Goal: Use online tool/utility: Use online tool/utility

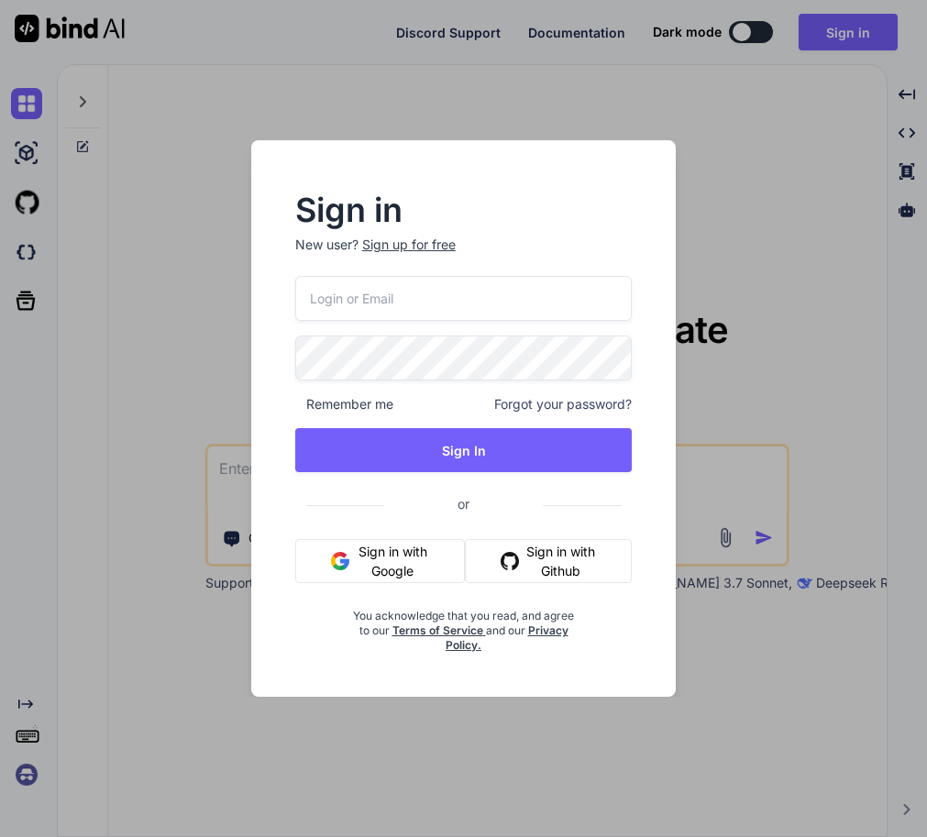
click at [377, 568] on button "Sign in with Google" at bounding box center [380, 561] width 170 height 44
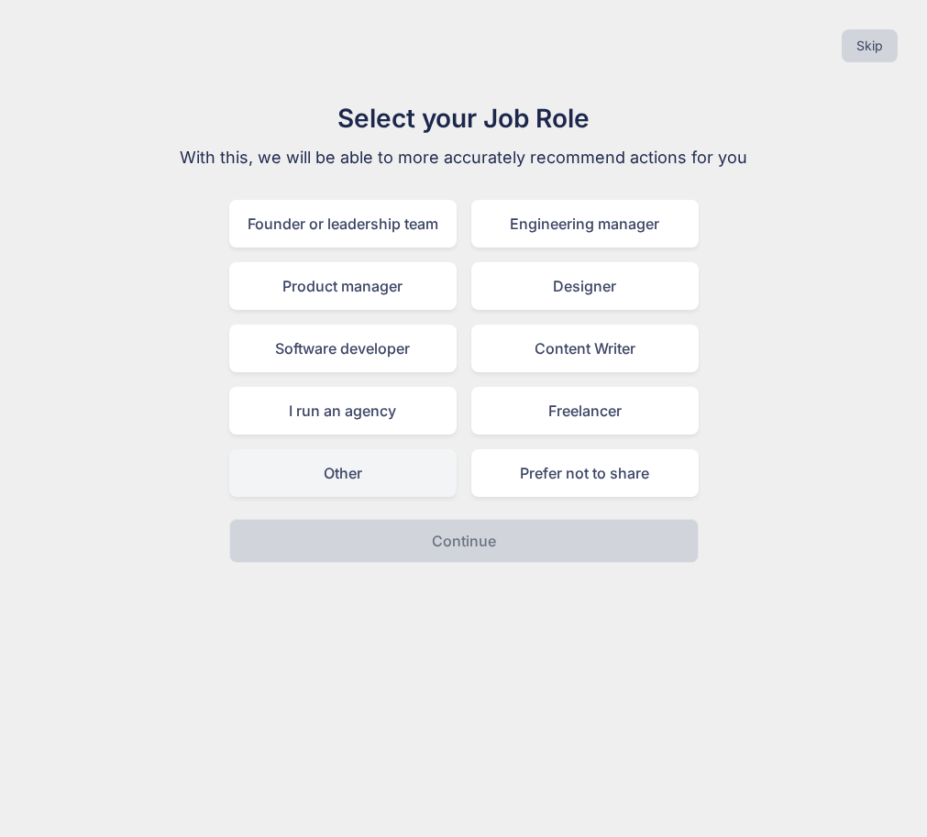
click at [292, 479] on div "Other" at bounding box center [342, 473] width 227 height 48
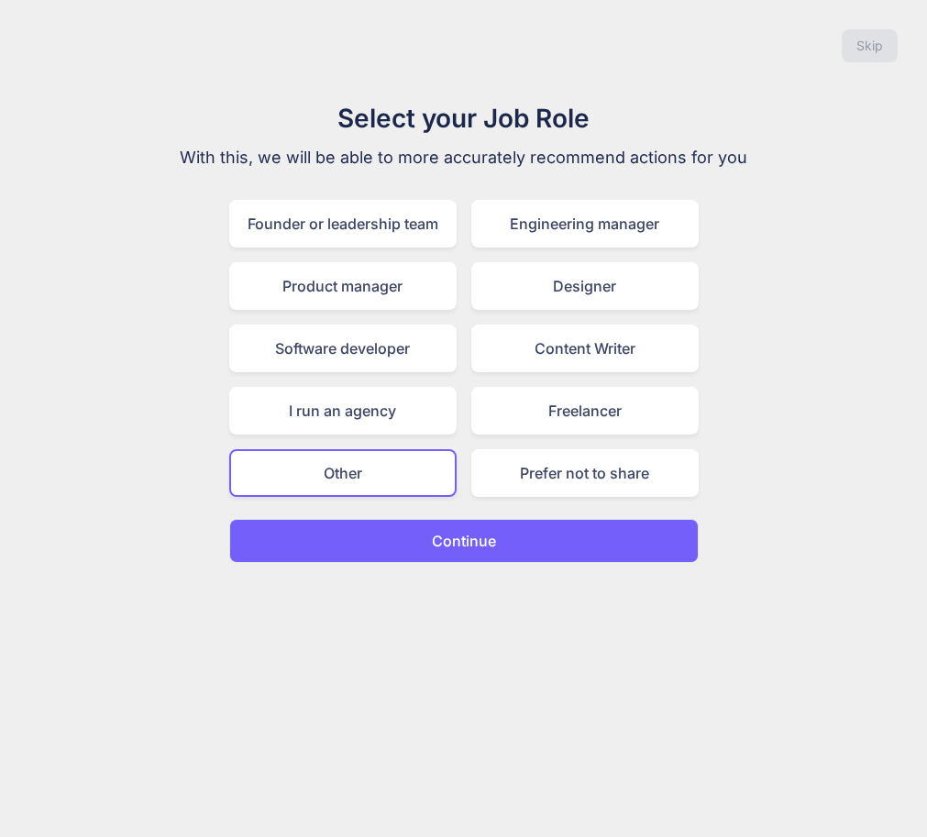
click at [503, 550] on button "Continue" at bounding box center [463, 541] width 469 height 44
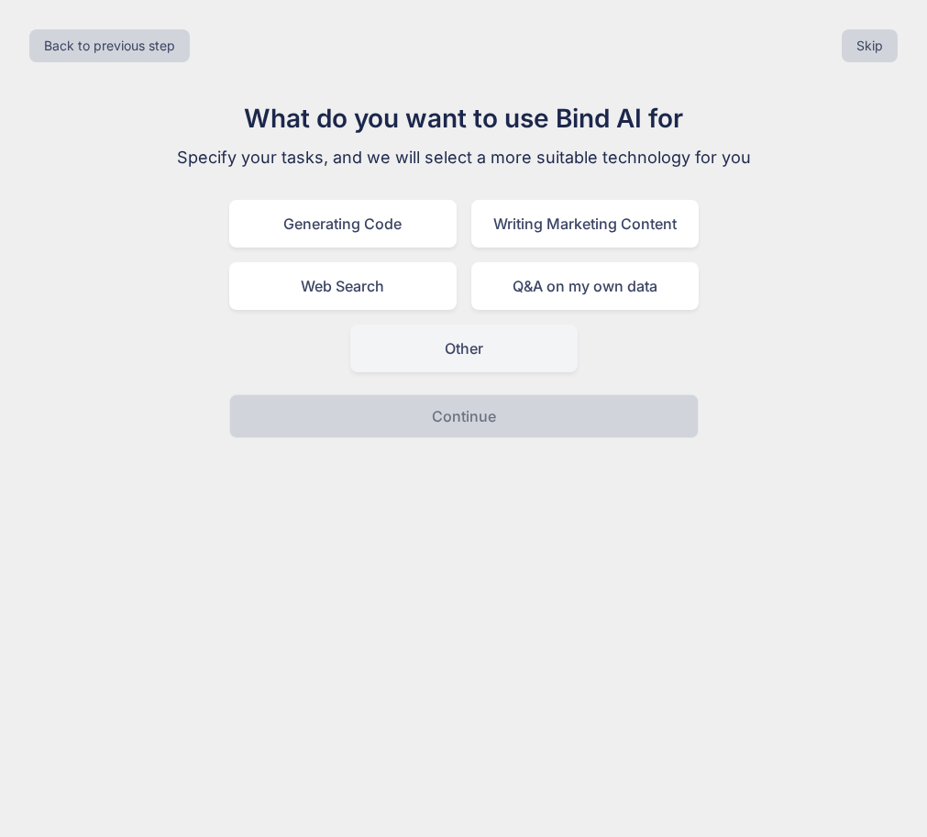
click at [466, 364] on div "Other" at bounding box center [463, 348] width 227 height 48
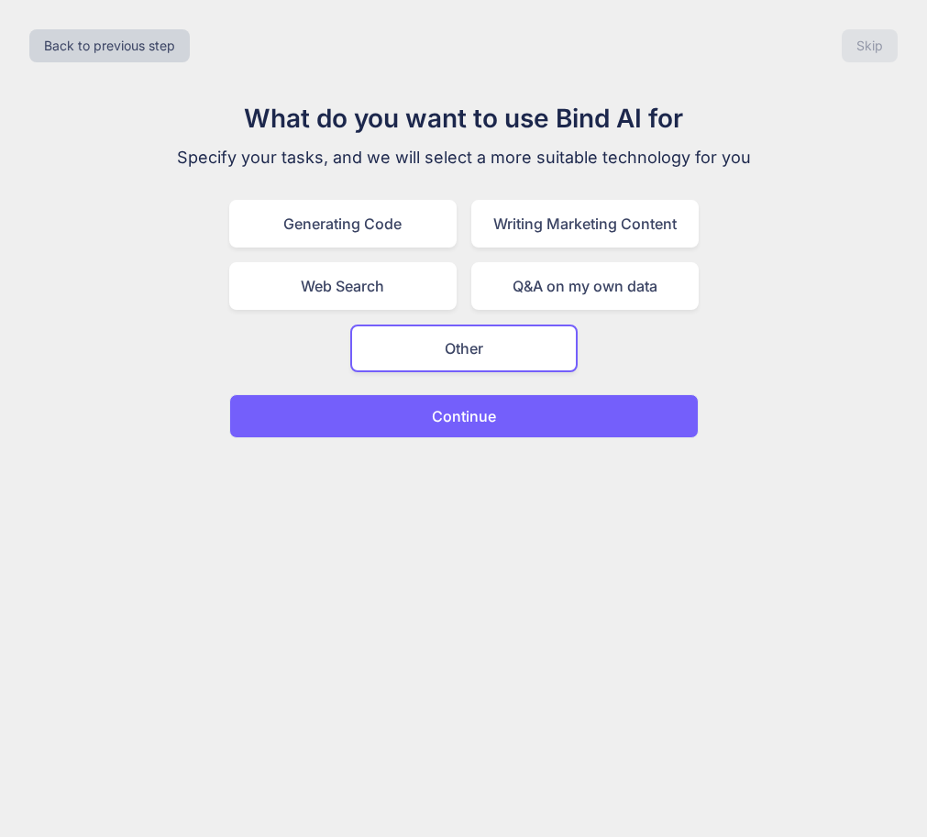
drag, startPoint x: 473, startPoint y: 426, endPoint x: 459, endPoint y: 436, distance: 17.0
click at [473, 430] on button "Continue" at bounding box center [463, 416] width 469 height 44
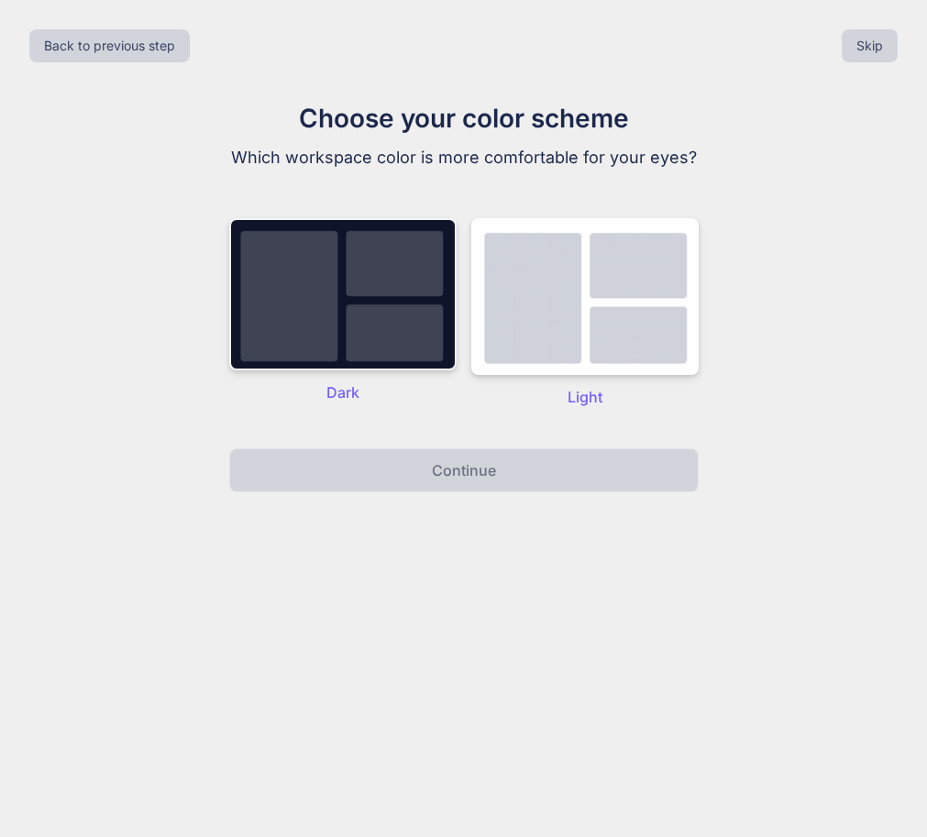
click at [359, 337] on img at bounding box center [342, 294] width 227 height 152
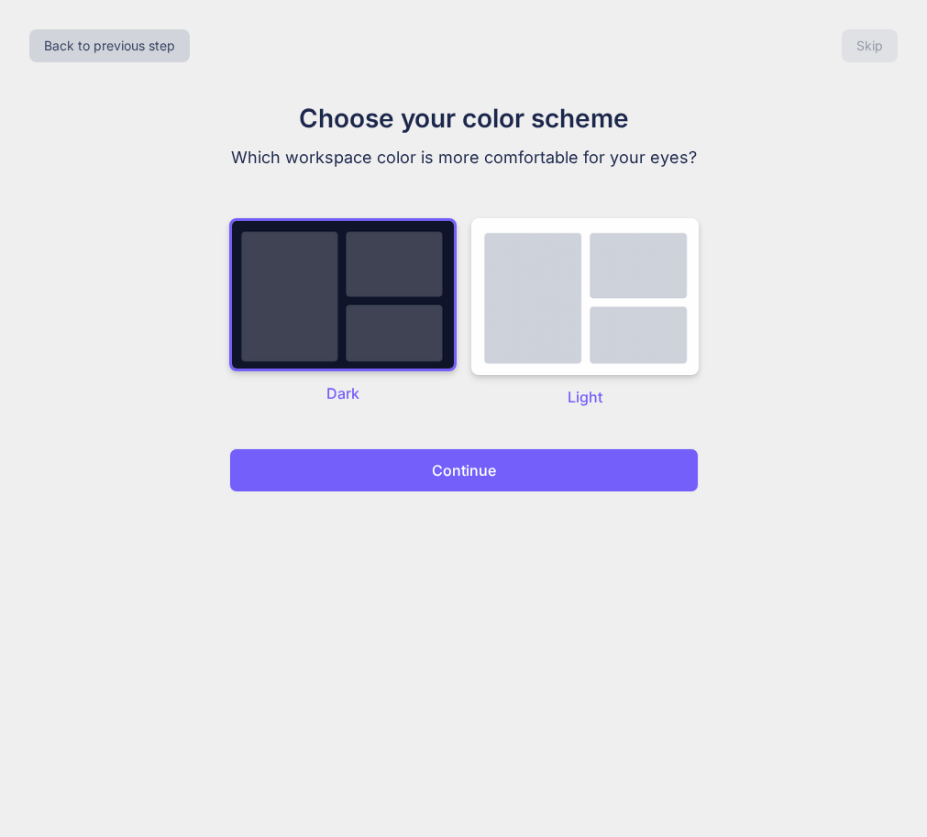
click at [446, 478] on p "Continue" at bounding box center [464, 470] width 64 height 22
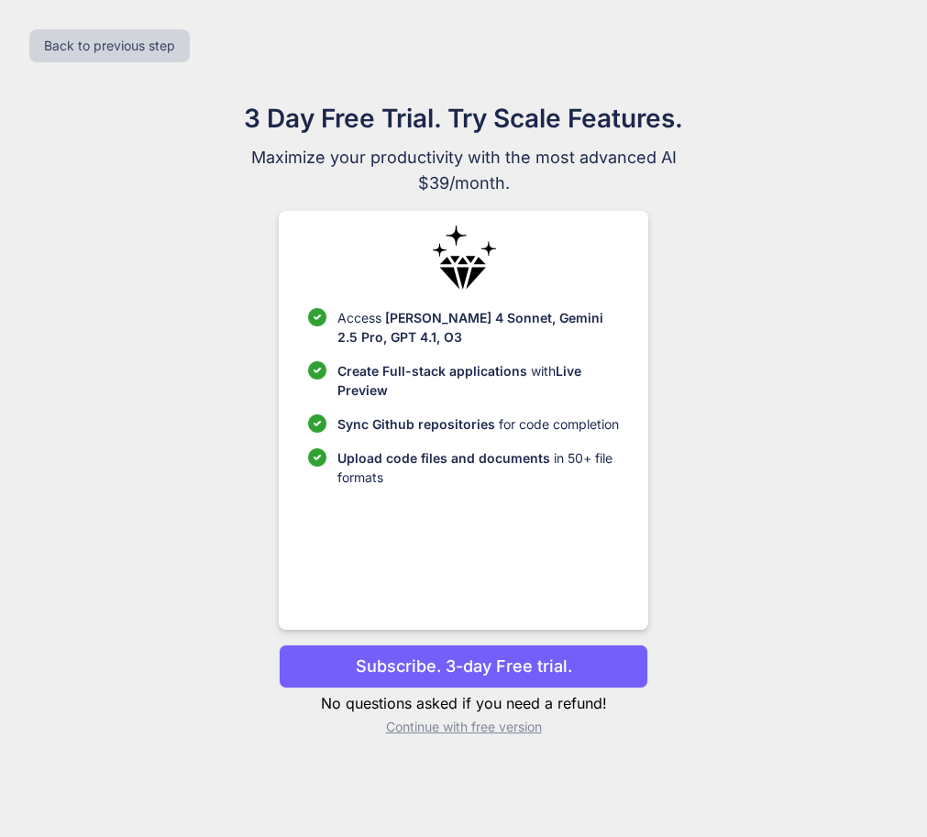
click at [463, 731] on p "Continue with free version" at bounding box center [463, 727] width 369 height 18
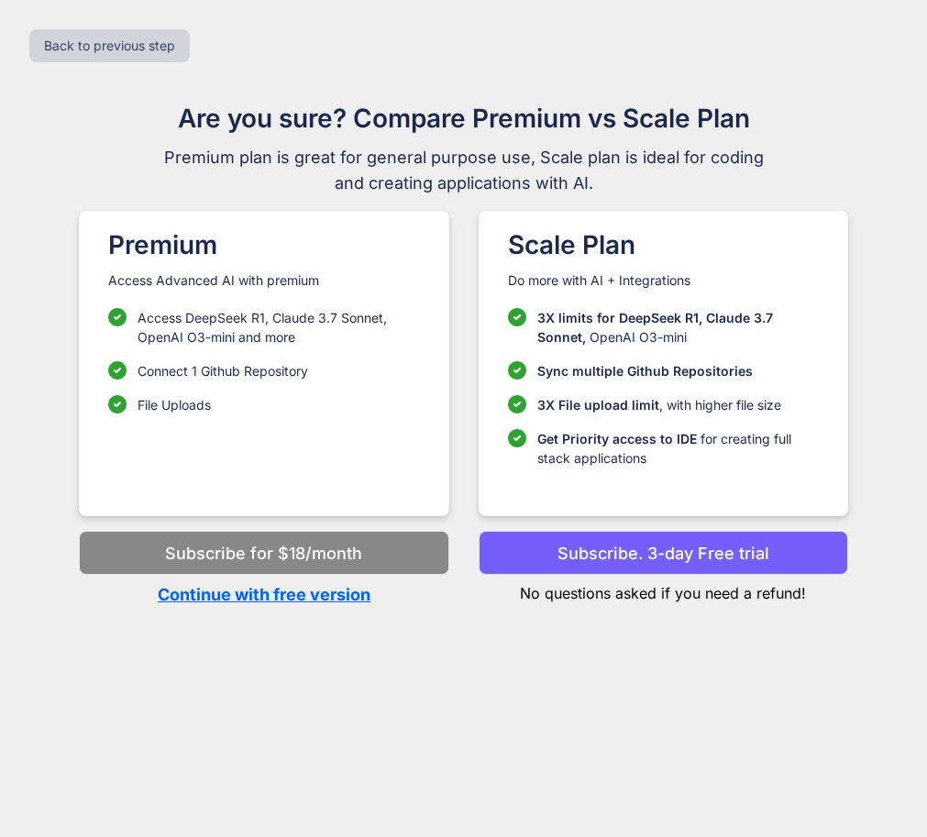
click at [258, 600] on p "Continue with free version" at bounding box center [263, 594] width 369 height 25
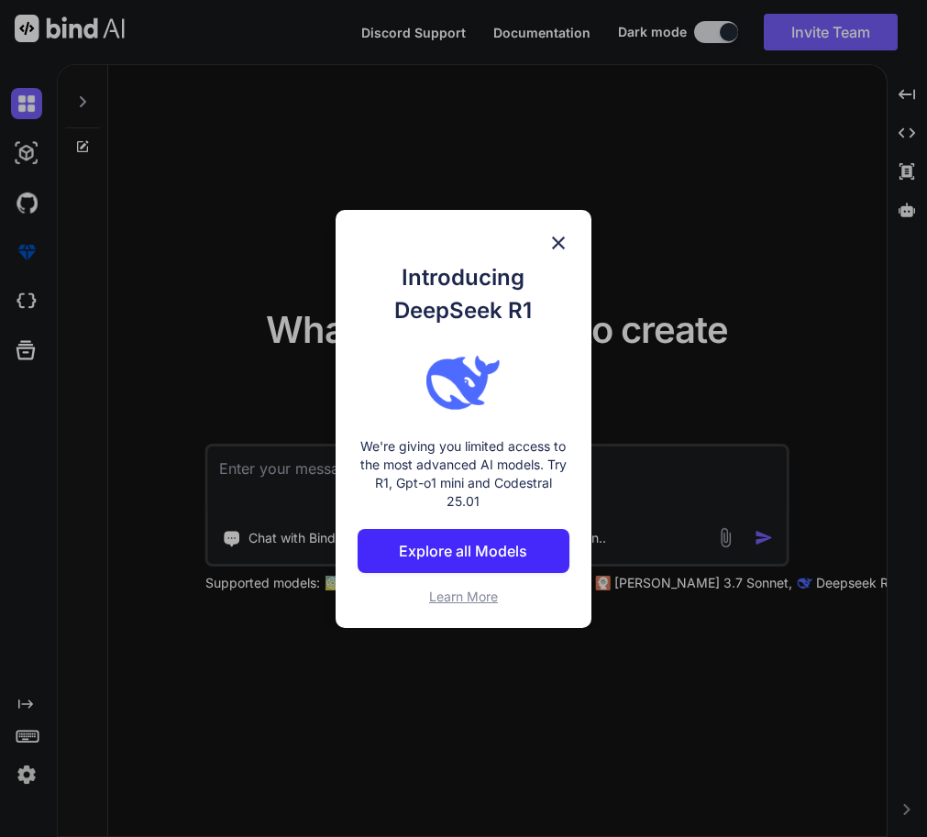
click at [555, 244] on img at bounding box center [558, 243] width 22 height 22
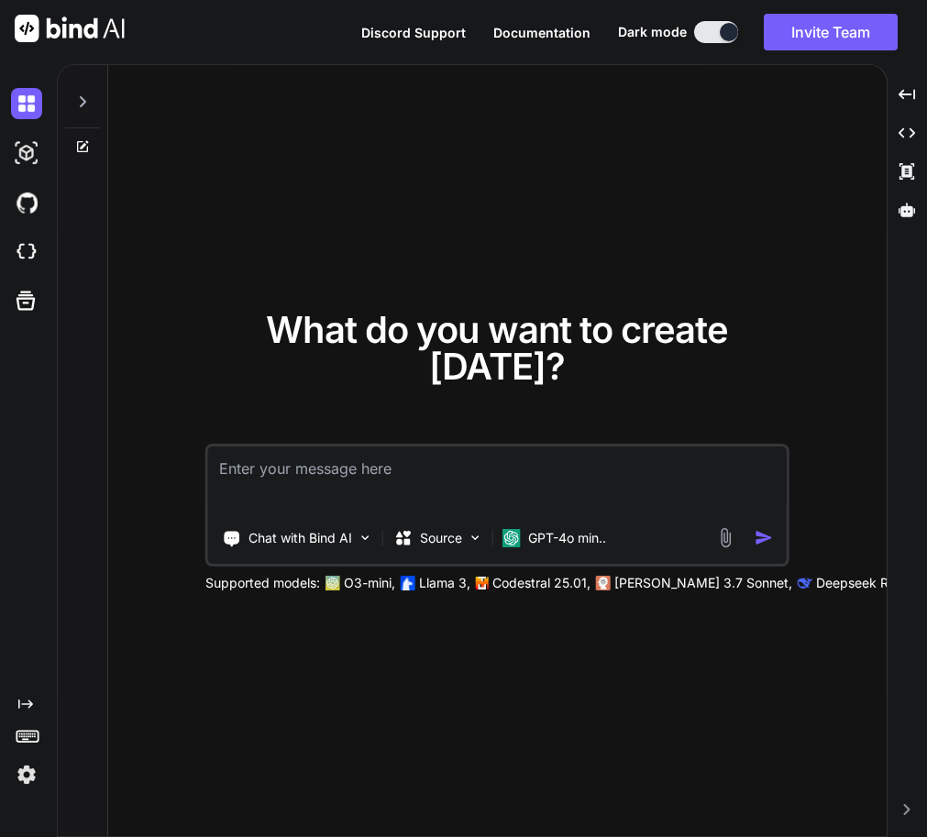
click at [347, 478] on textarea at bounding box center [497, 480] width 578 height 68
paste textarea "# Loremi DO Sitame — Conse “AdipiscIngel Sedd” (EIU) **Temp:** Incid u laboreet…"
type textarea "# Loremi DO Sitame — Conse “AdipiscIngel Sedd” (EIU) **Temp:** Incid u laboreet…"
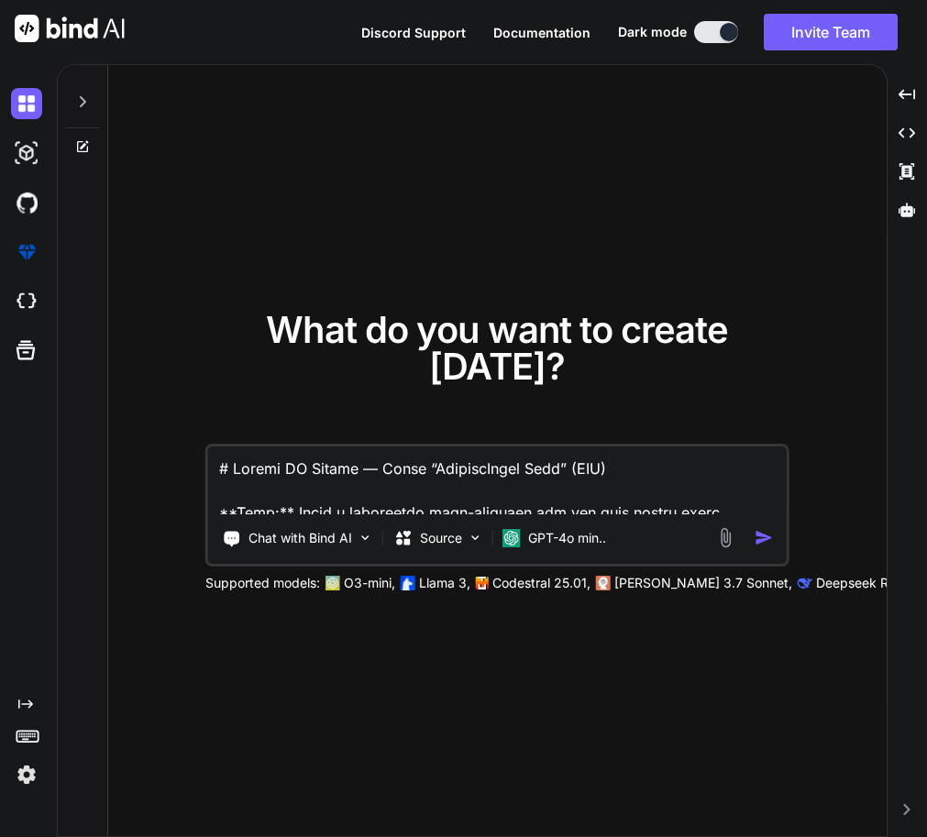
scroll to position [2137, 0]
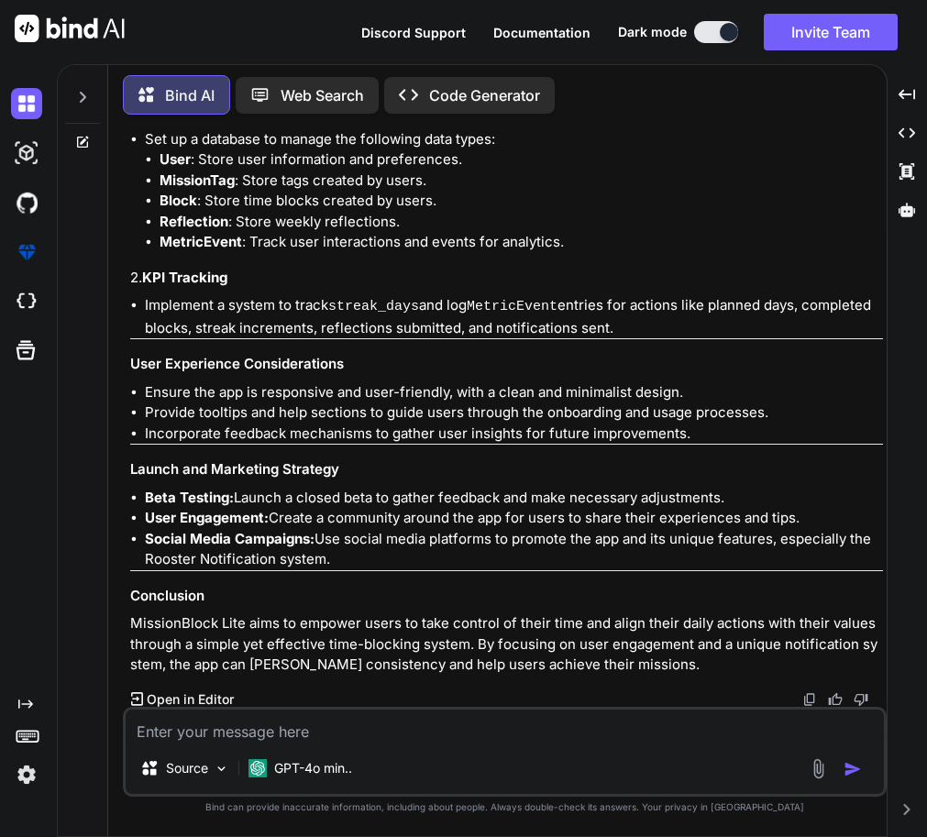
scroll to position [1835, 0]
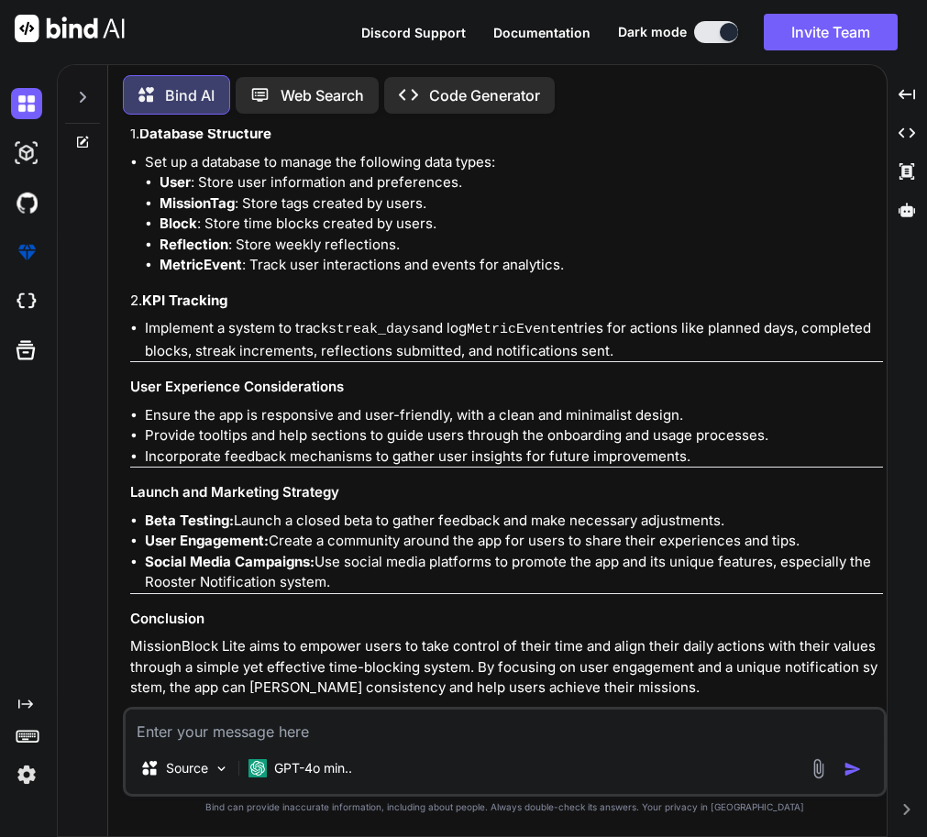
click at [456, 84] on p "Code Generator" at bounding box center [484, 95] width 111 height 22
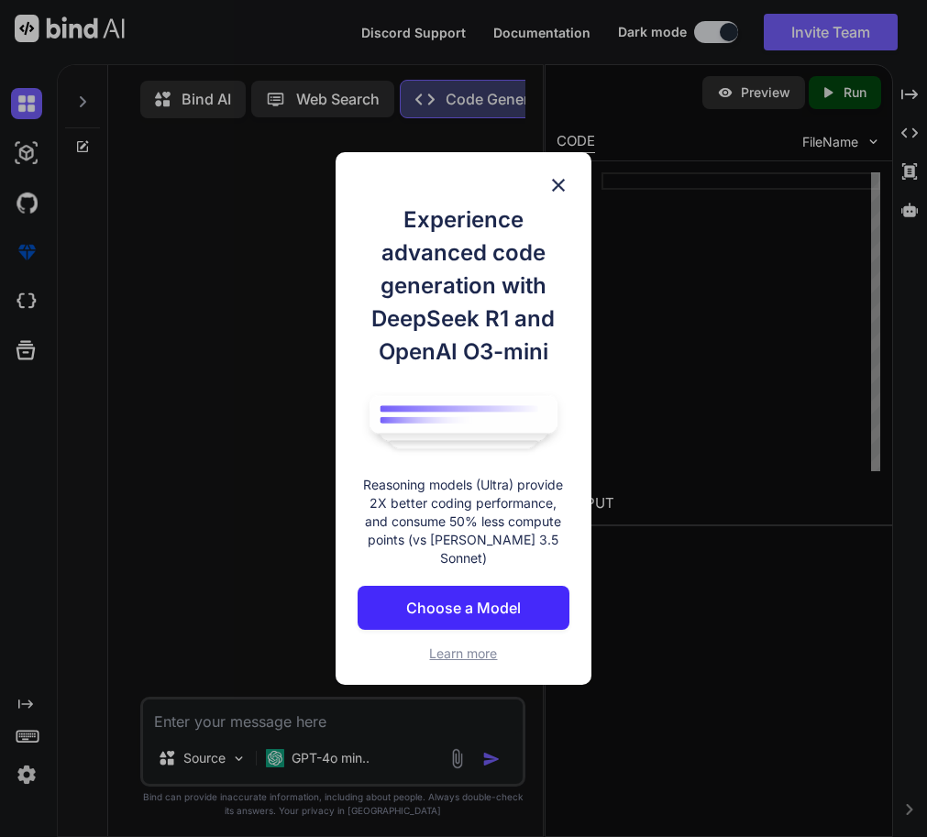
click at [554, 192] on img at bounding box center [558, 185] width 22 height 22
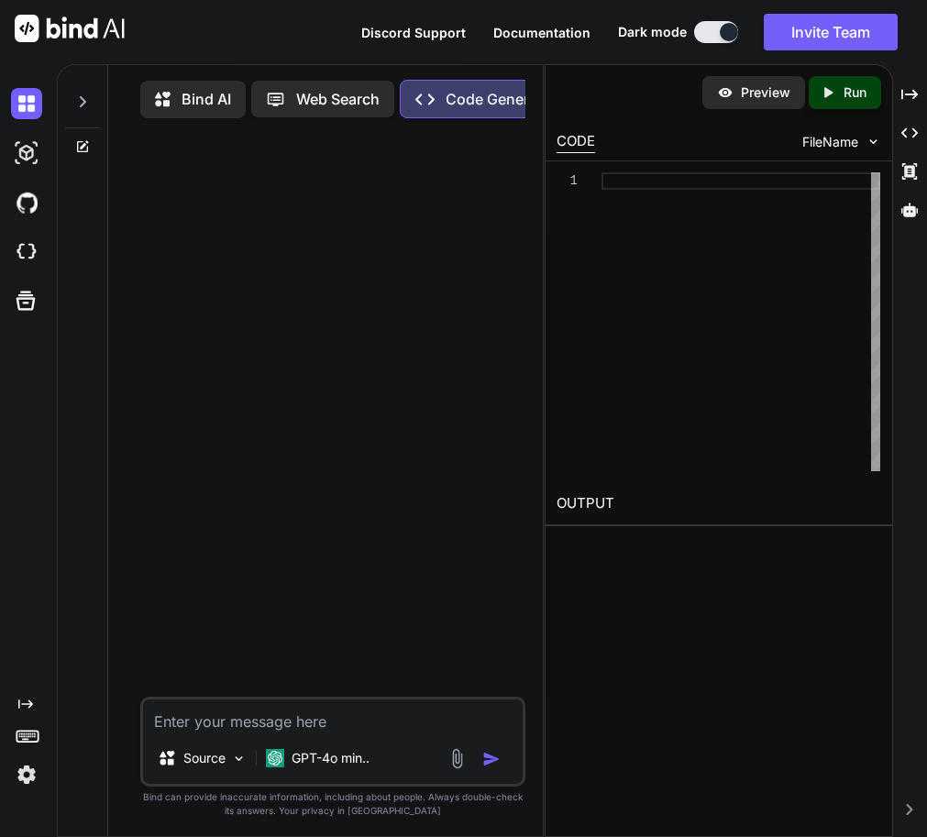
click at [238, 723] on textarea at bounding box center [332, 715] width 379 height 33
paste textarea "# Loremi DO Sitame — Conse “AdipiscIngel Sedd” (EIU) **Temp:** Incid u laboreet…"
type textarea "# Loremi DO Sitame — Conse “AdipiscIngel Sedd” (EIU) **Temp:** Incid u laboreet…"
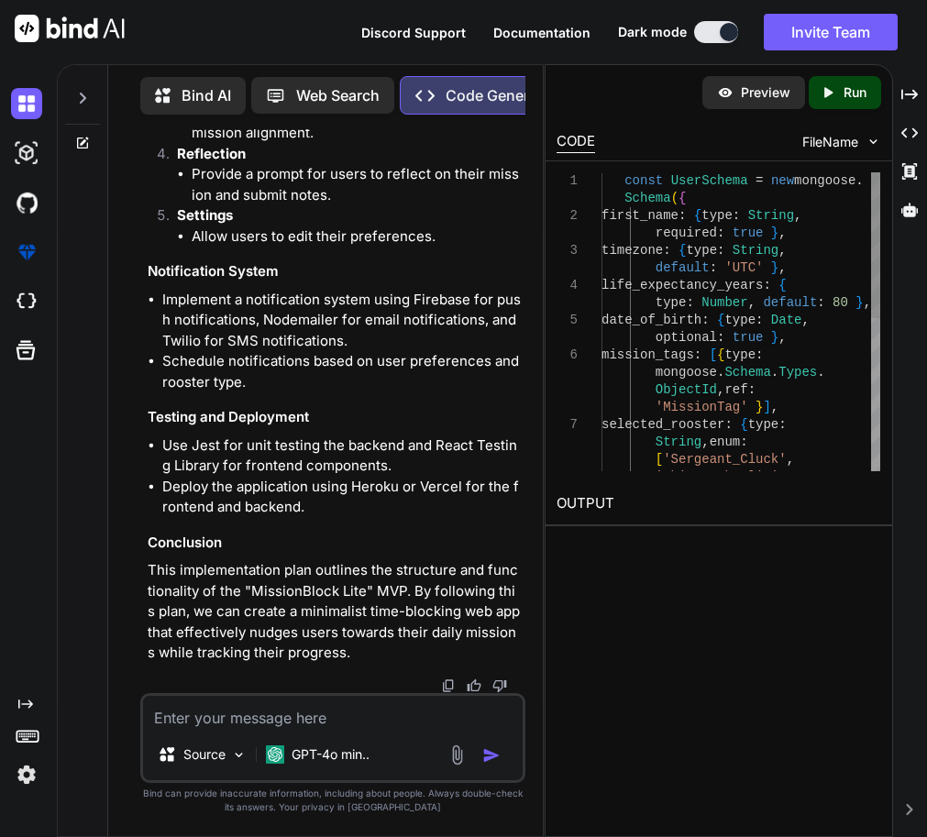
scroll to position [4313, 0]
